Goal: Task Accomplishment & Management: Manage account settings

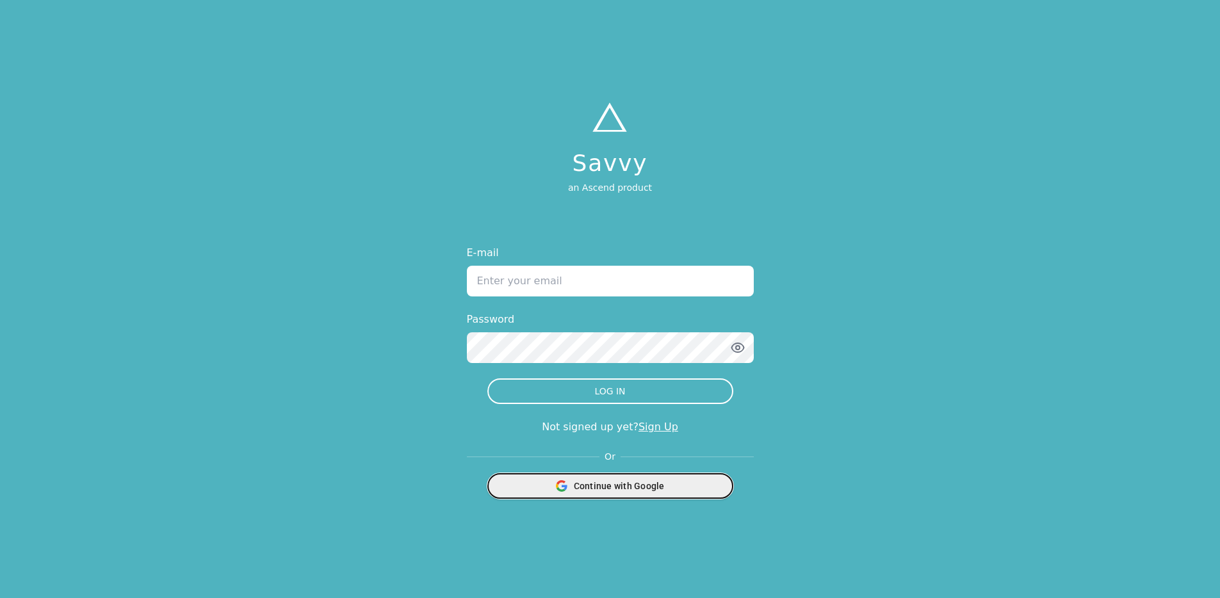
click at [679, 487] on div "Continue with Google" at bounding box center [610, 486] width 229 height 24
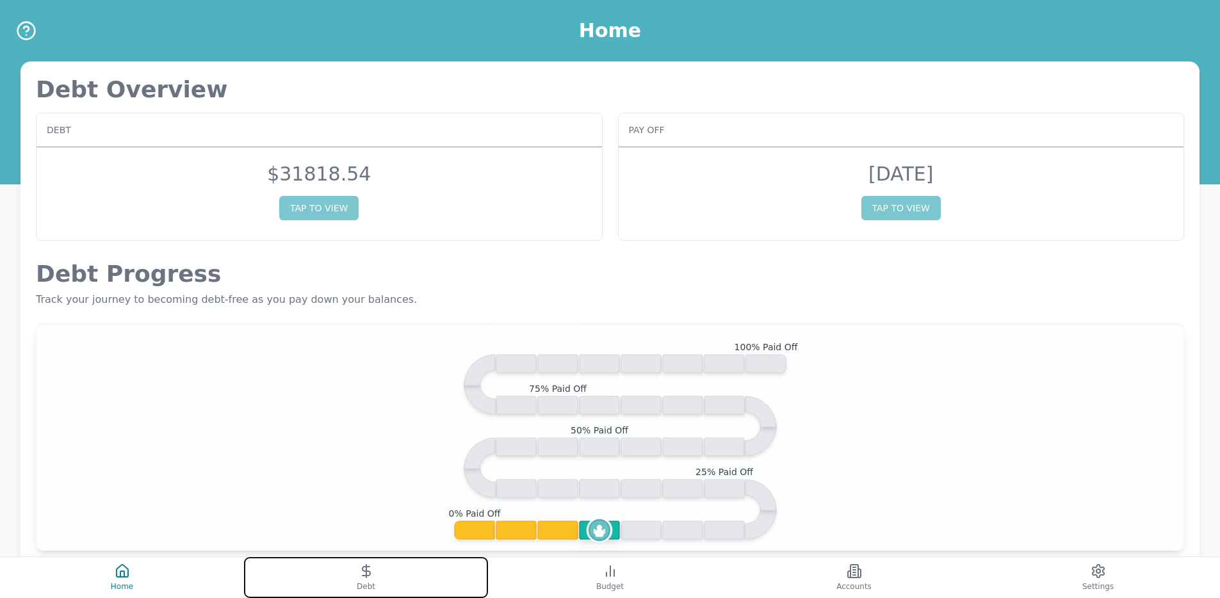
click at [441, 569] on button "Debt" at bounding box center [366, 577] width 244 height 41
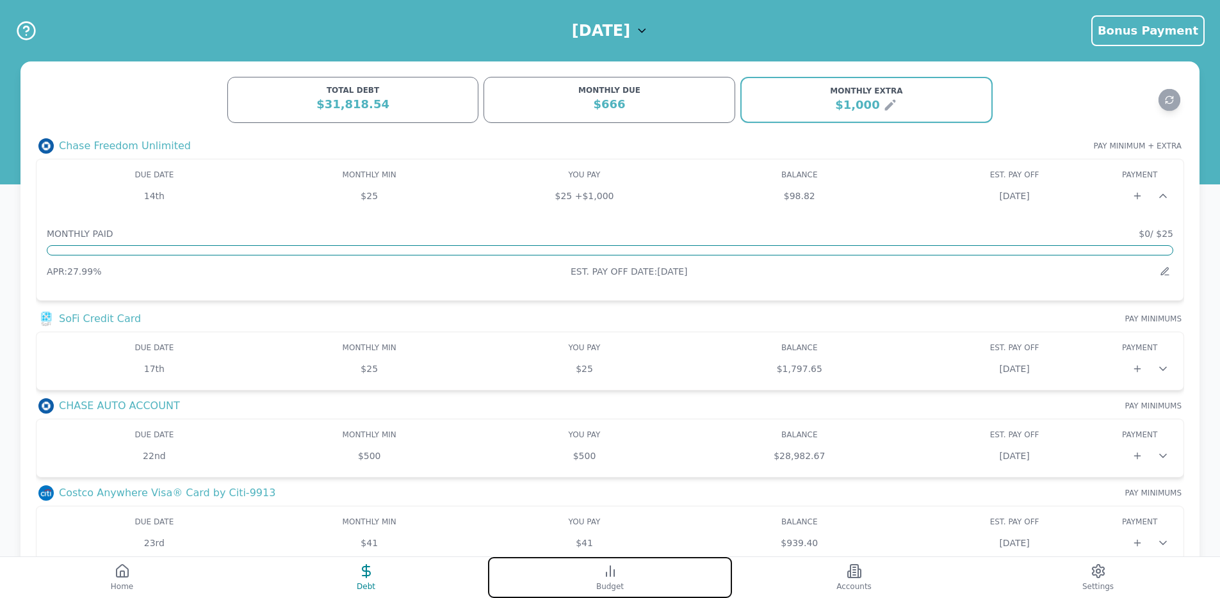
click at [604, 574] on icon at bounding box center [609, 570] width 15 height 15
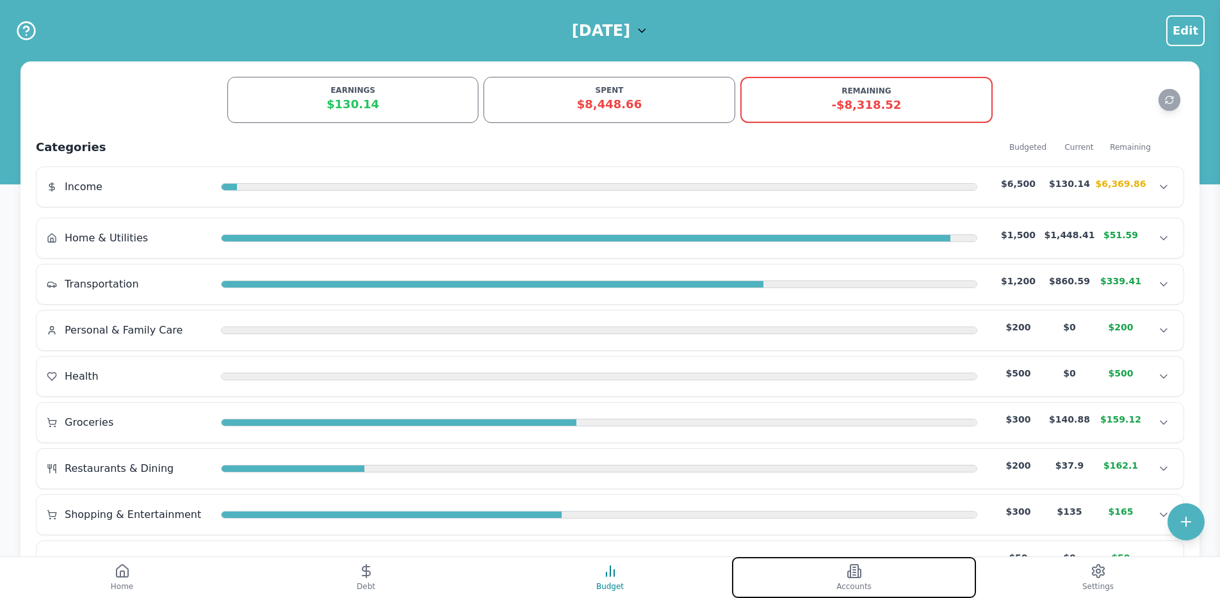
click at [887, 574] on button "Accounts" at bounding box center [854, 577] width 244 height 41
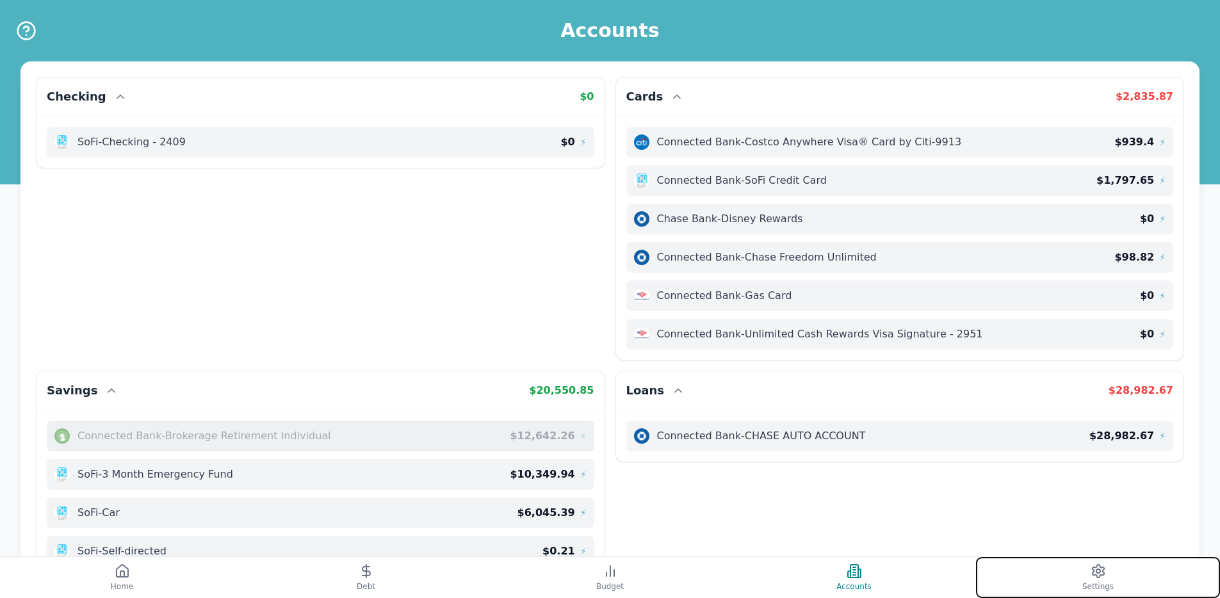
click at [1041, 577] on button "Settings" at bounding box center [1098, 577] width 244 height 41
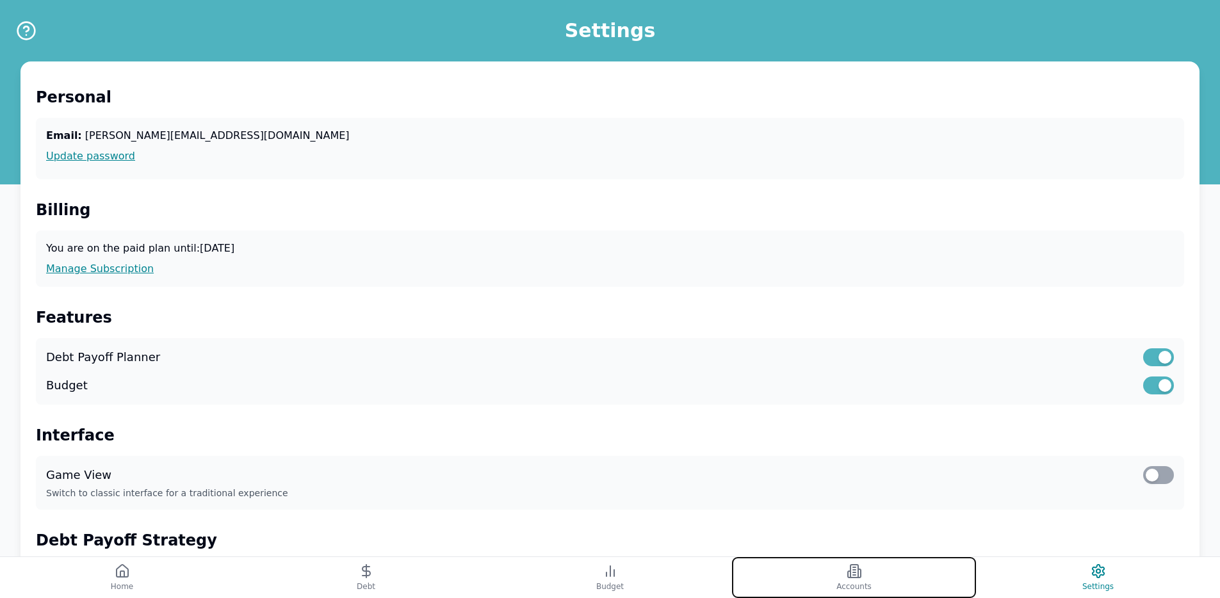
click at [923, 585] on button "Accounts" at bounding box center [854, 577] width 244 height 41
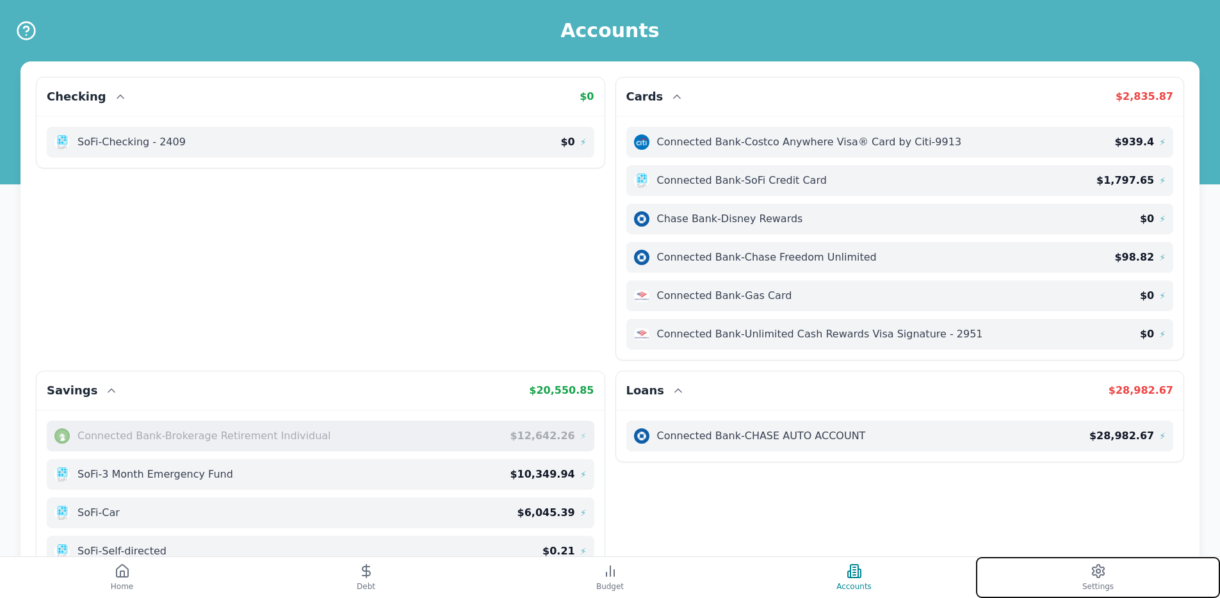
click at [1031, 570] on button "Settings" at bounding box center [1098, 577] width 244 height 41
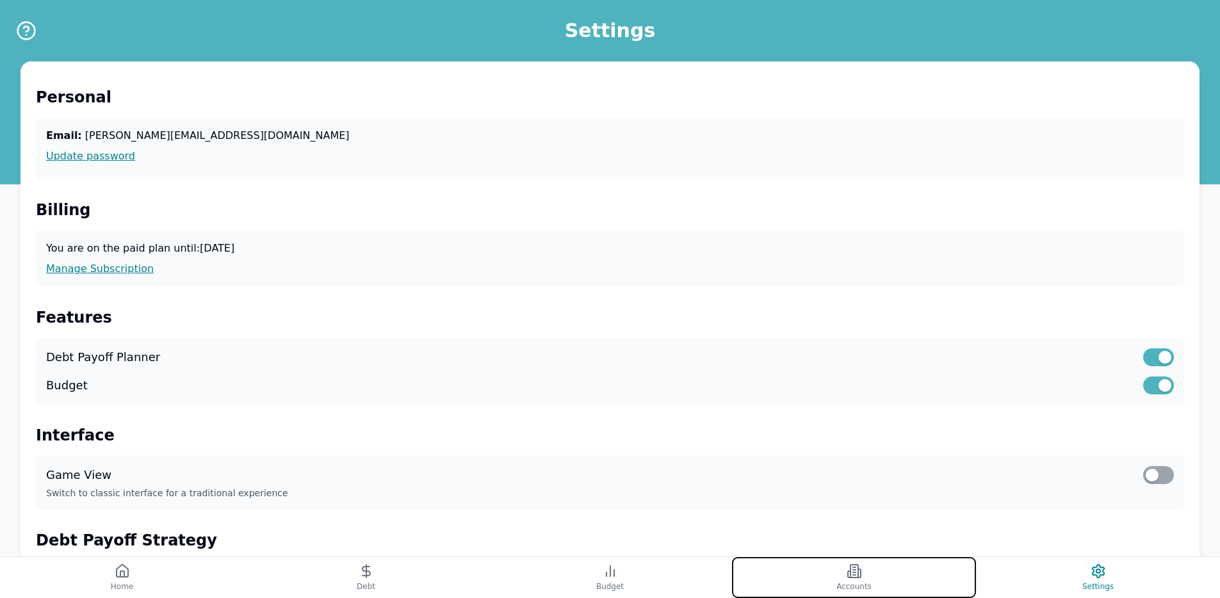
click at [891, 565] on button "Accounts" at bounding box center [854, 577] width 244 height 41
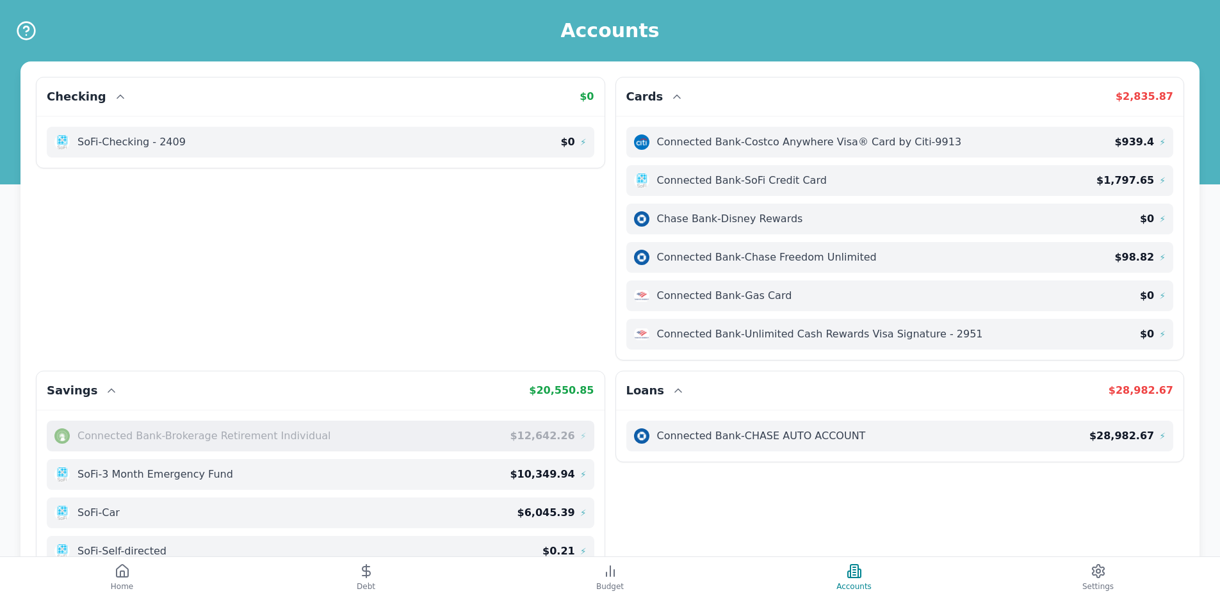
click at [642, 556] on div "Home Debt Budget Accounts Settings" at bounding box center [610, 577] width 1220 height 42
click at [642, 567] on button "Budget" at bounding box center [610, 577] width 244 height 41
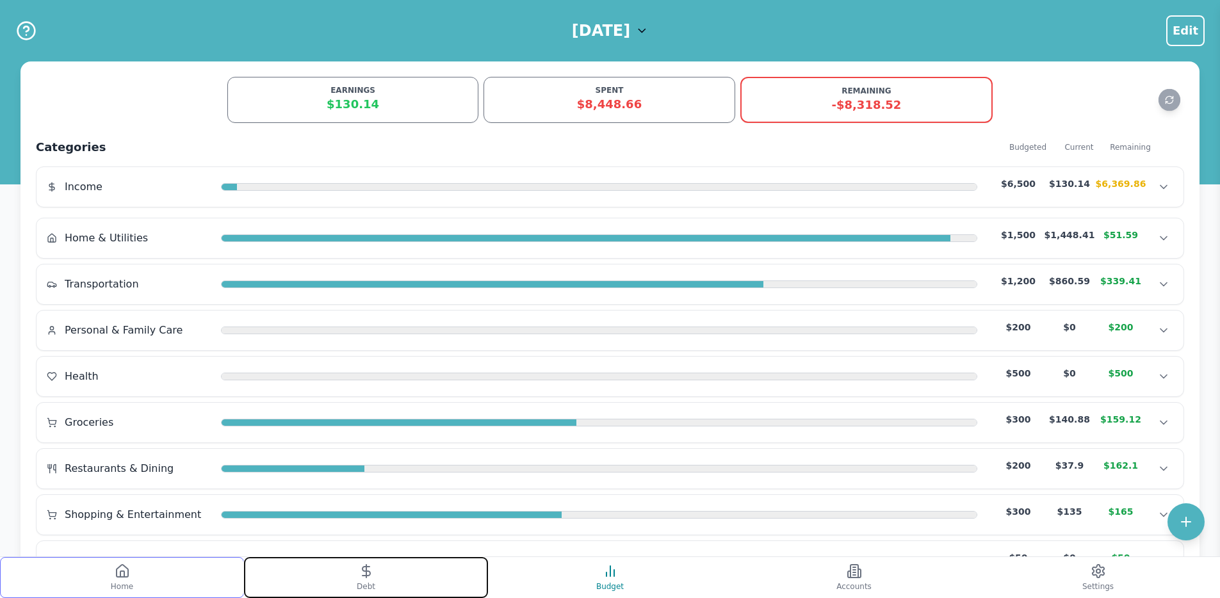
drag, startPoint x: 262, startPoint y: 588, endPoint x: 192, endPoint y: 571, distance: 72.5
click at [263, 588] on button "Debt" at bounding box center [366, 577] width 244 height 41
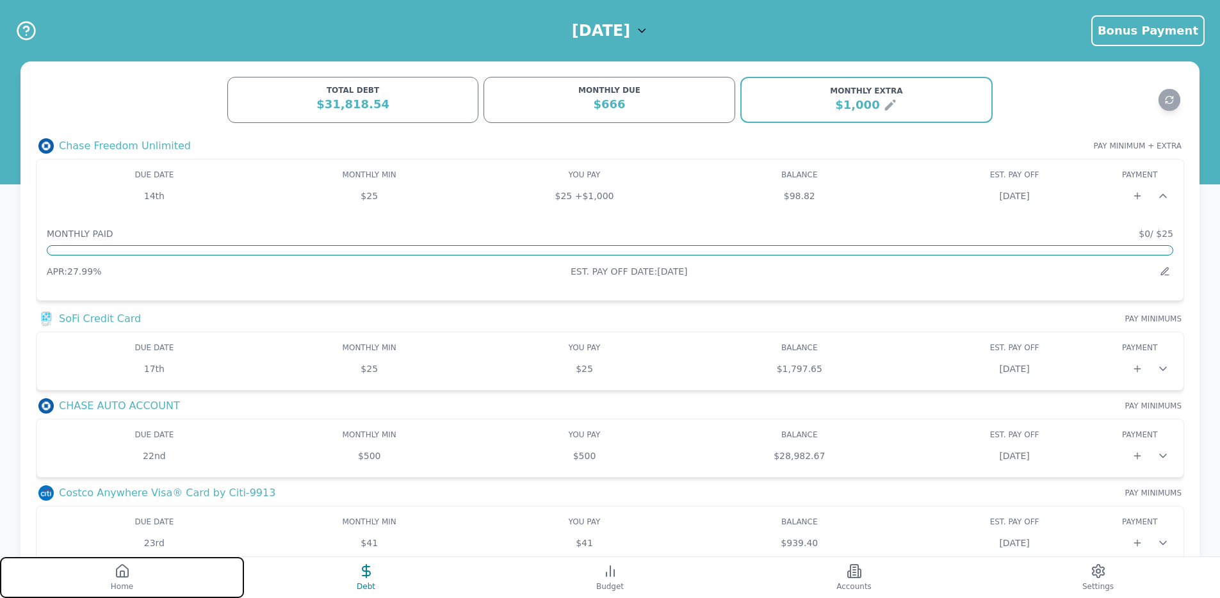
click at [198, 590] on button "Home" at bounding box center [122, 577] width 244 height 41
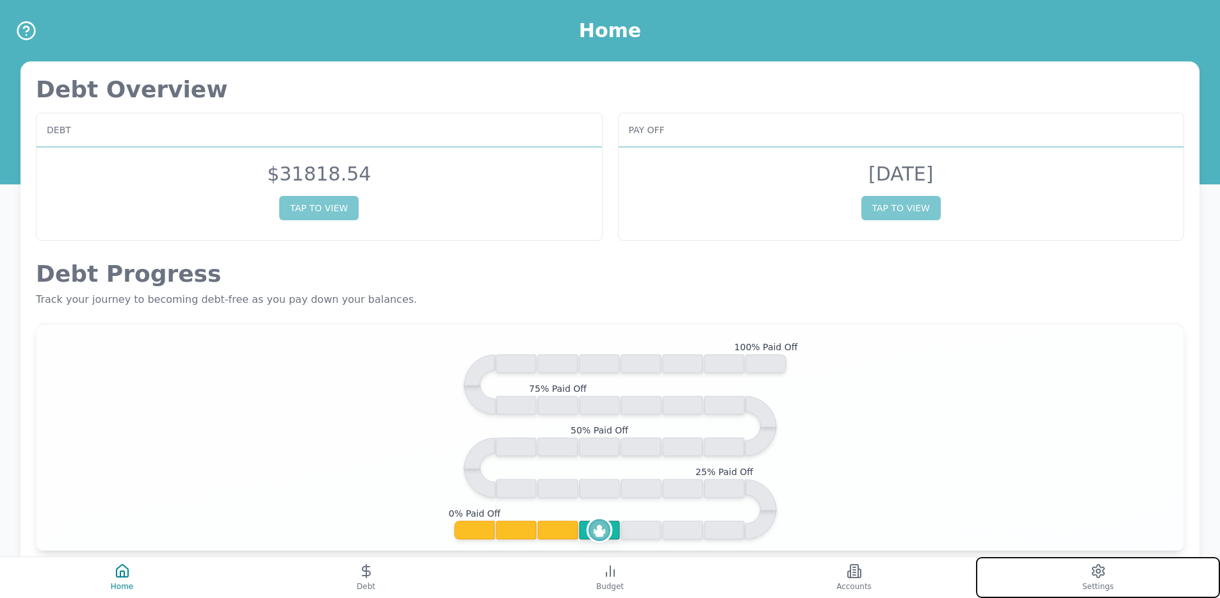
click at [1054, 569] on button "Settings" at bounding box center [1098, 577] width 244 height 41
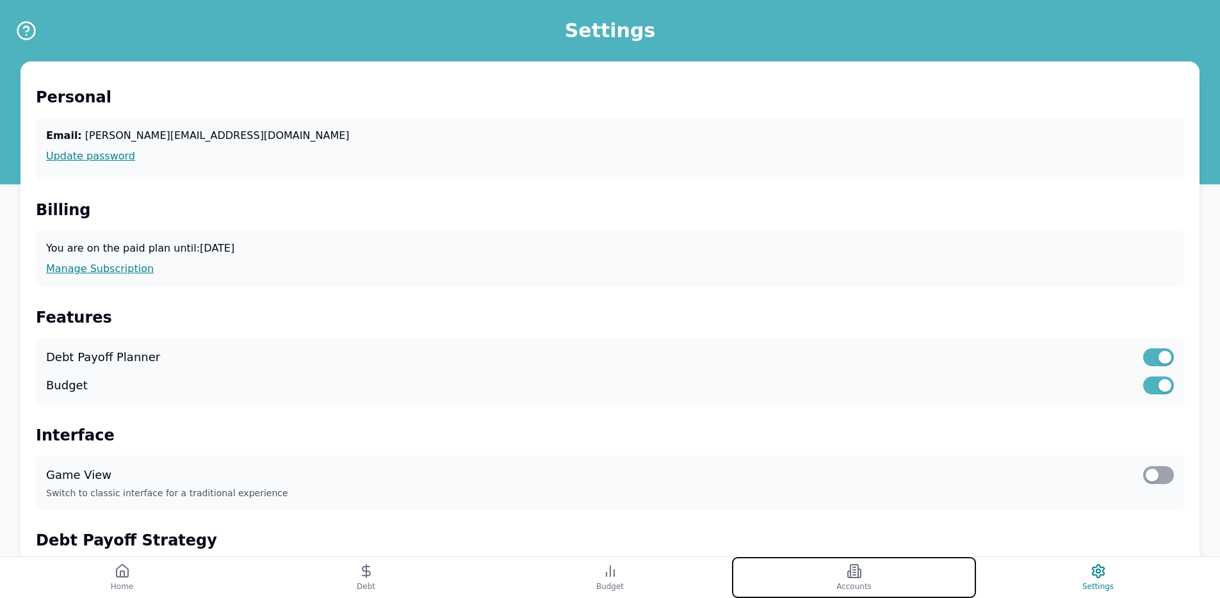
click at [914, 574] on button "Accounts" at bounding box center [854, 577] width 244 height 41
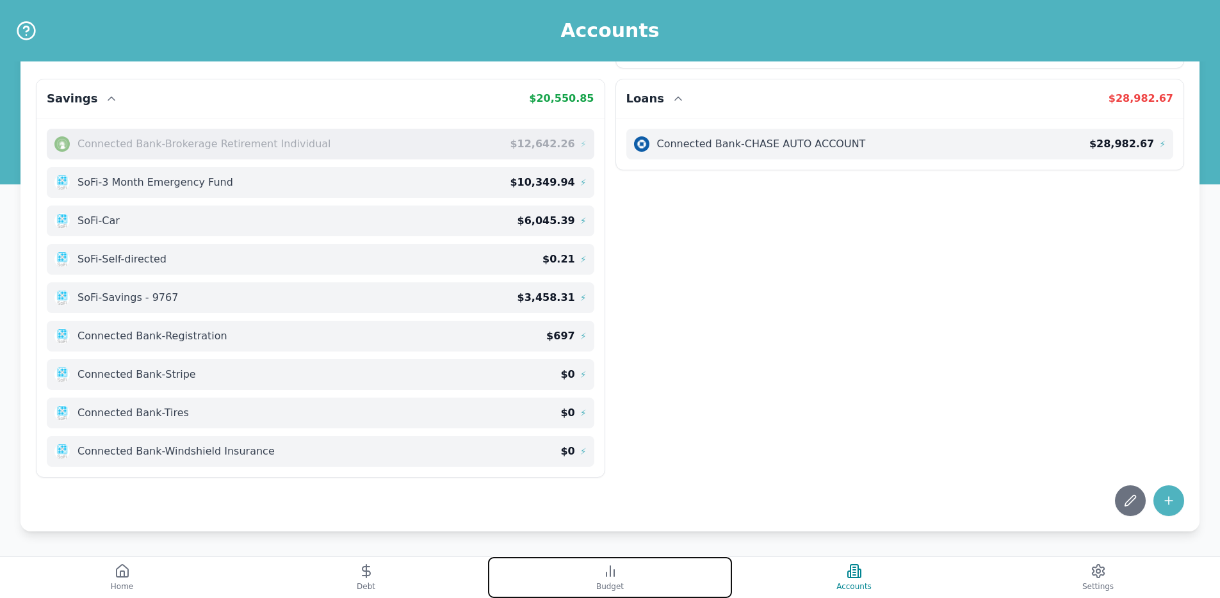
click at [626, 588] on button "Budget" at bounding box center [610, 577] width 244 height 41
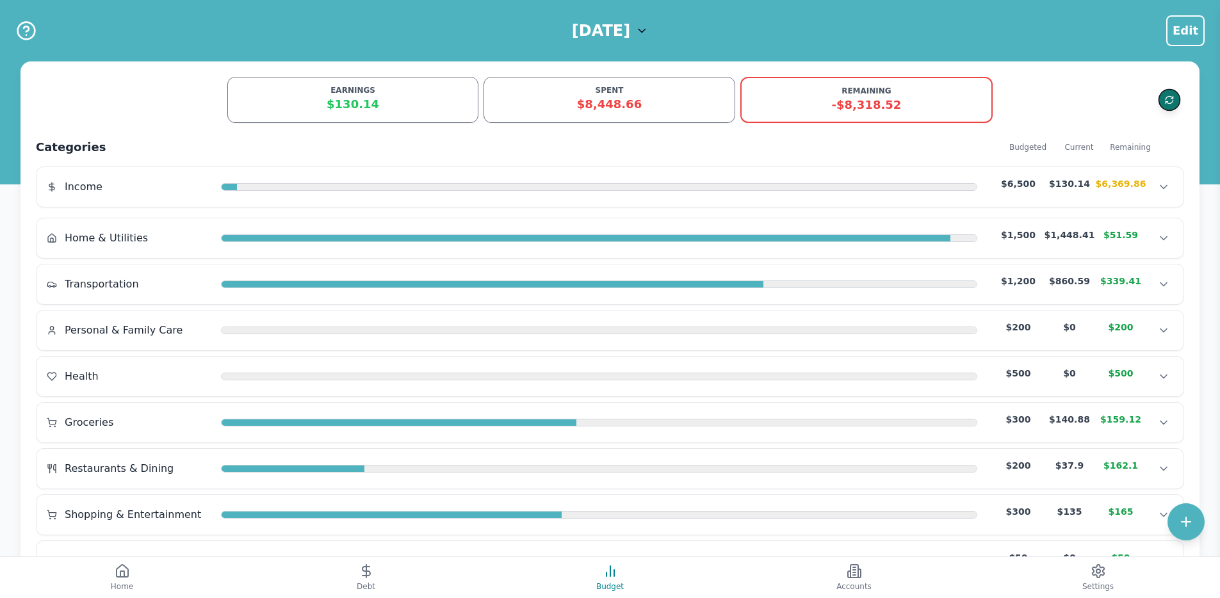
click at [1158, 99] on button "Refresh data" at bounding box center [1169, 100] width 22 height 22
click at [794, 570] on button "Accounts" at bounding box center [854, 577] width 244 height 41
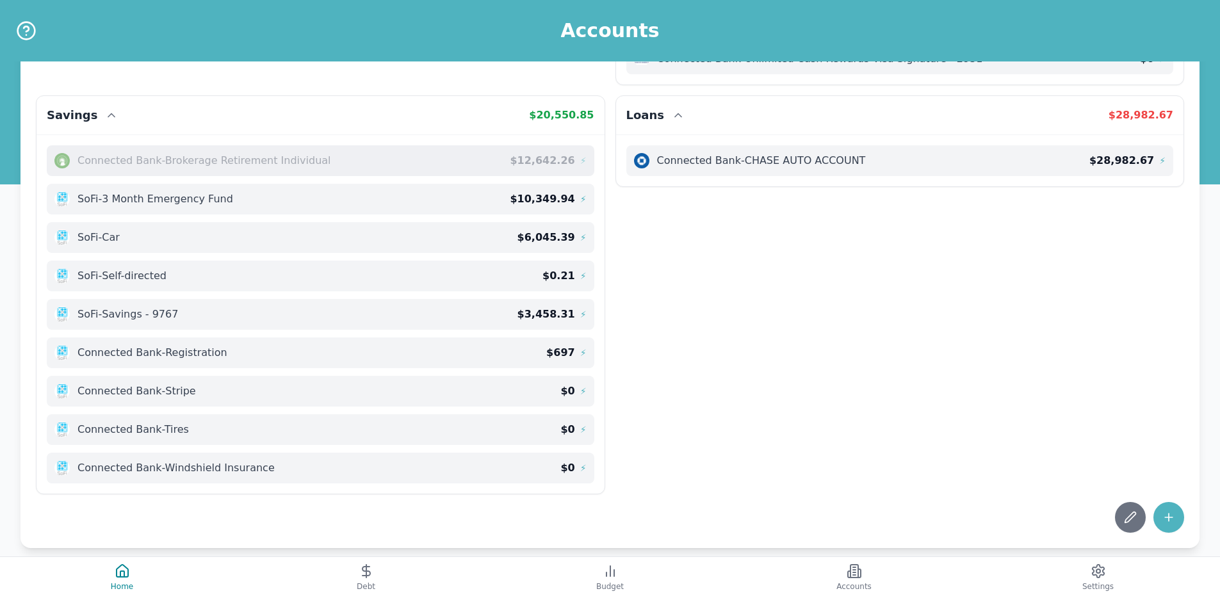
scroll to position [292, 0]
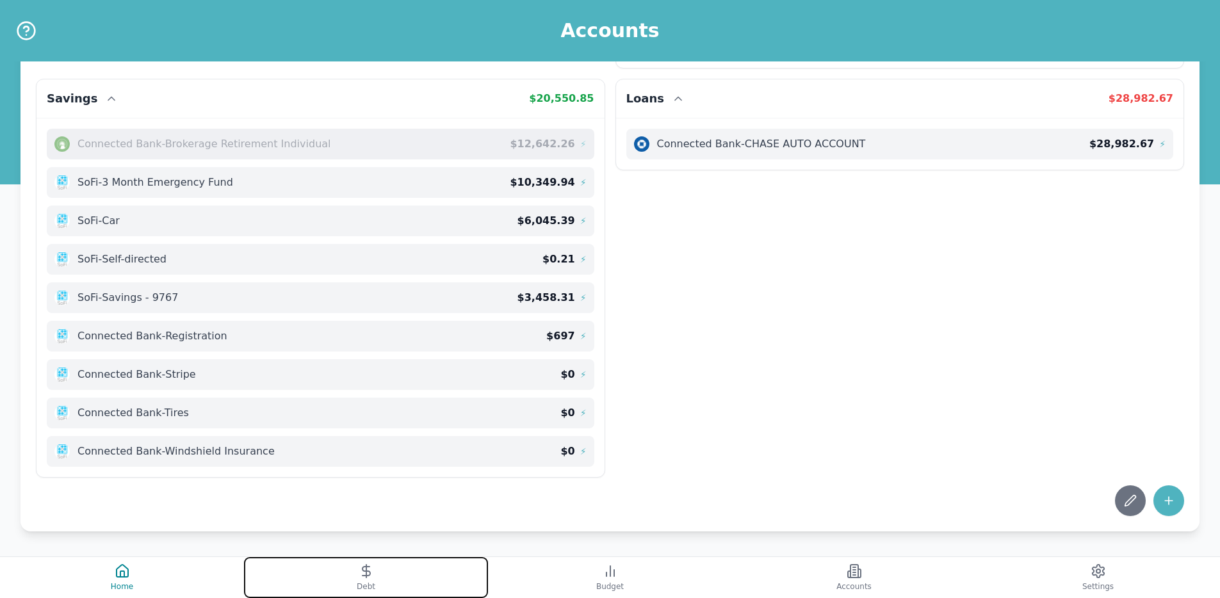
click at [360, 575] on icon at bounding box center [366, 570] width 15 height 15
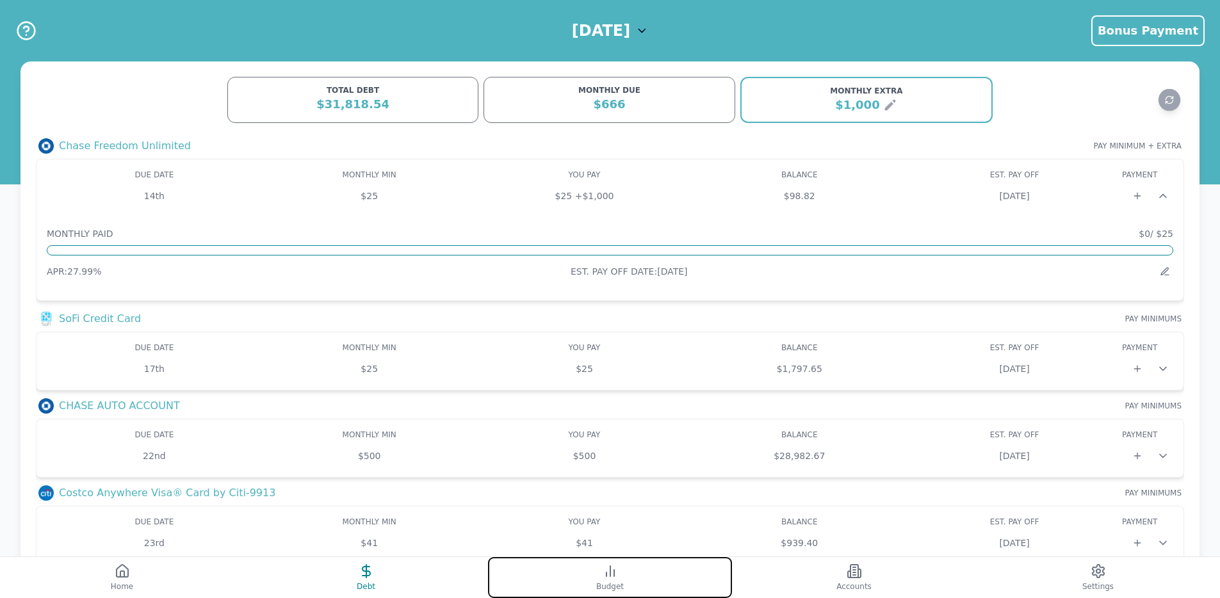
click at [638, 562] on button "Budget" at bounding box center [610, 577] width 244 height 41
